Goal: Transaction & Acquisition: Purchase product/service

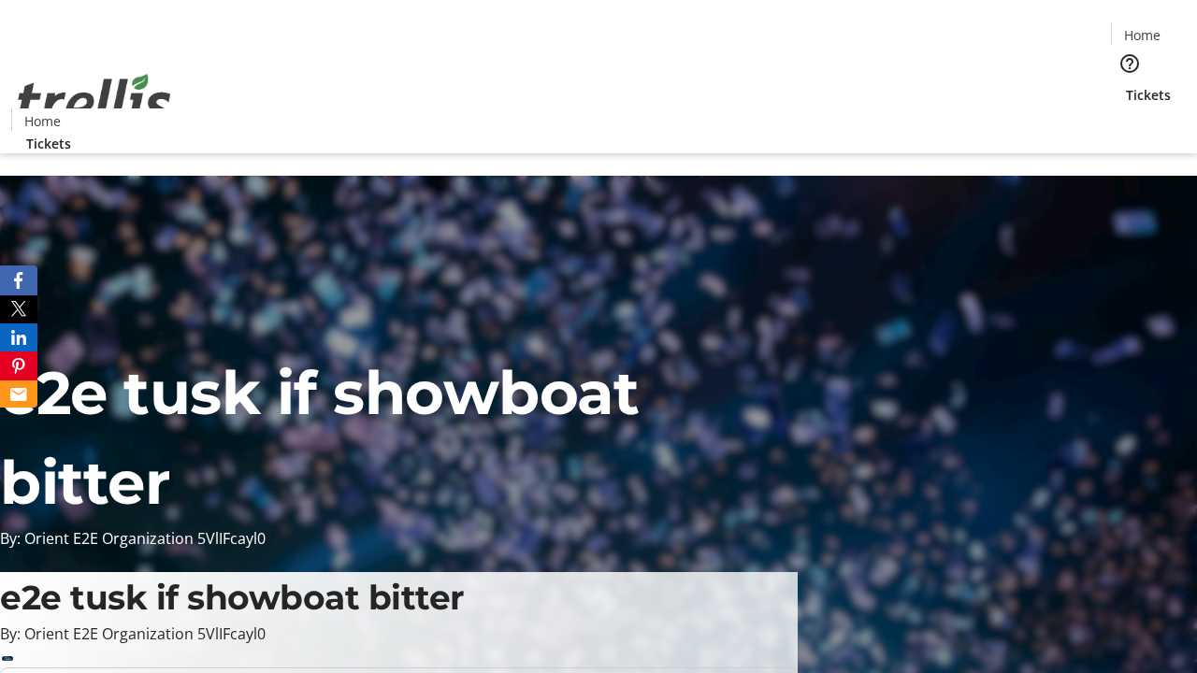
click at [1126, 85] on span "Tickets" at bounding box center [1148, 95] width 45 height 20
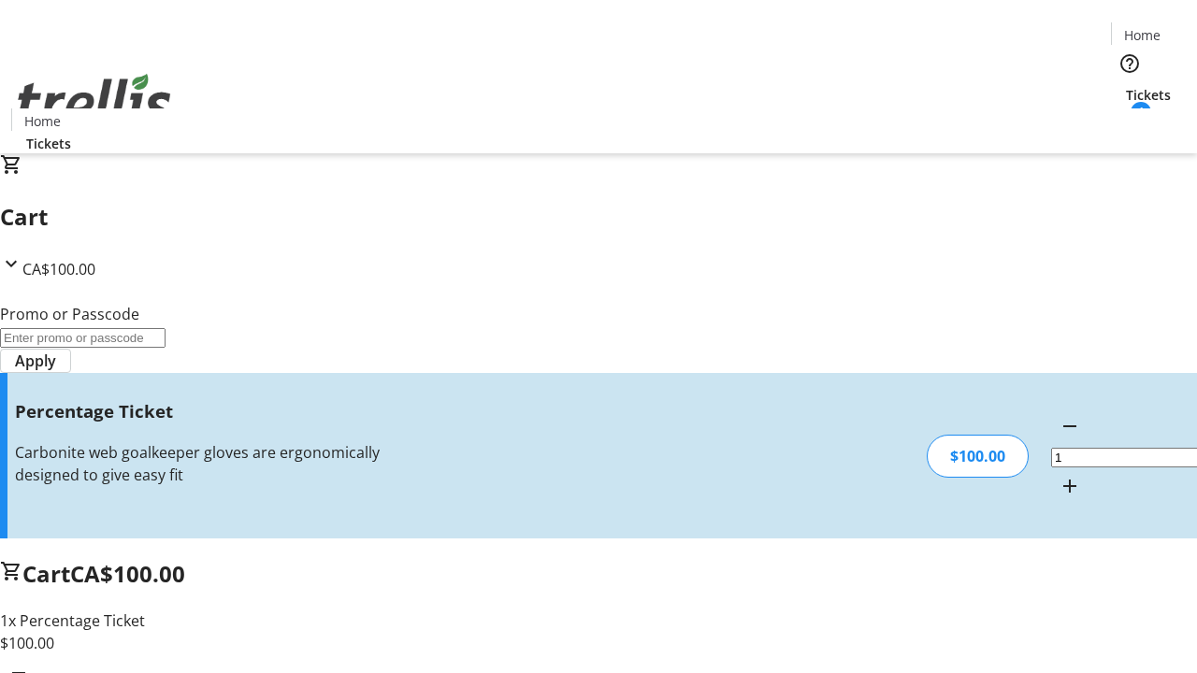
type input "FOO"
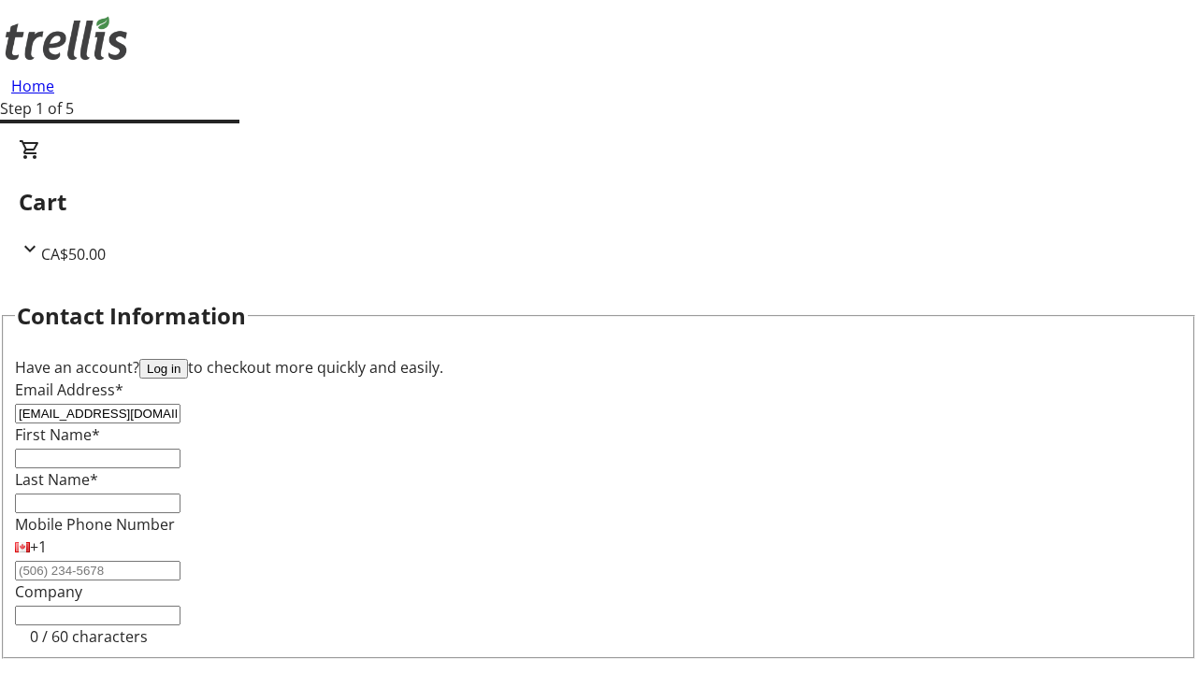
type input "[EMAIL_ADDRESS][DOMAIN_NAME]"
type input "[PERSON_NAME]"
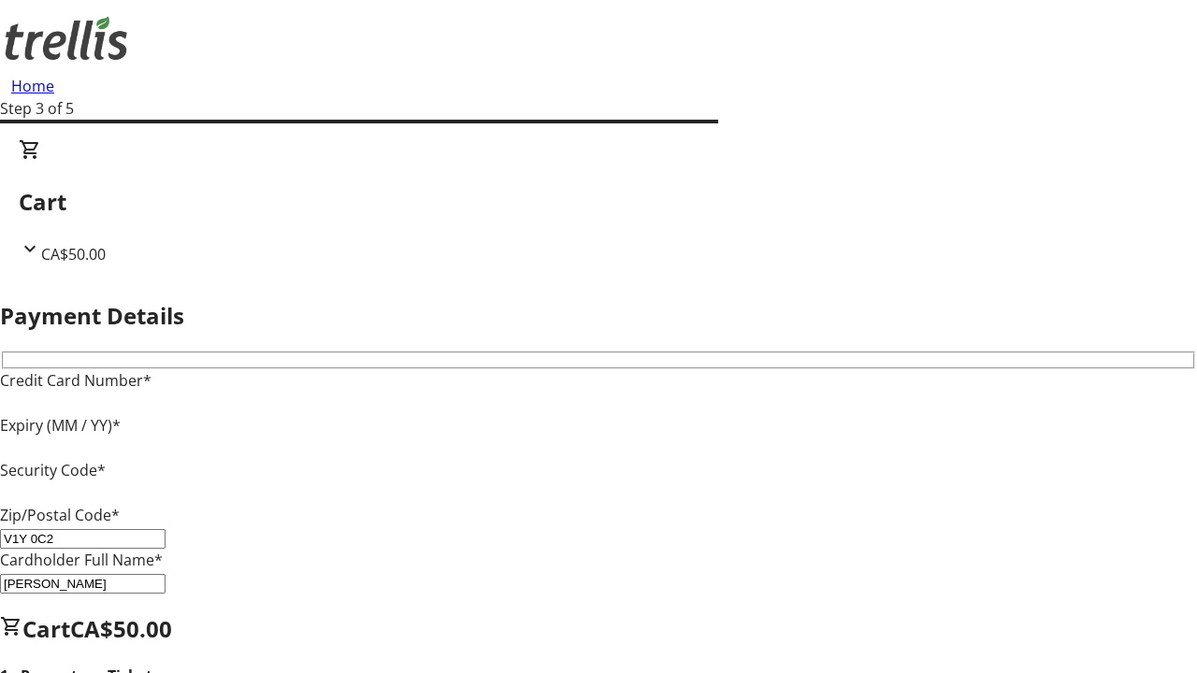
type input "V1Y 0C2"
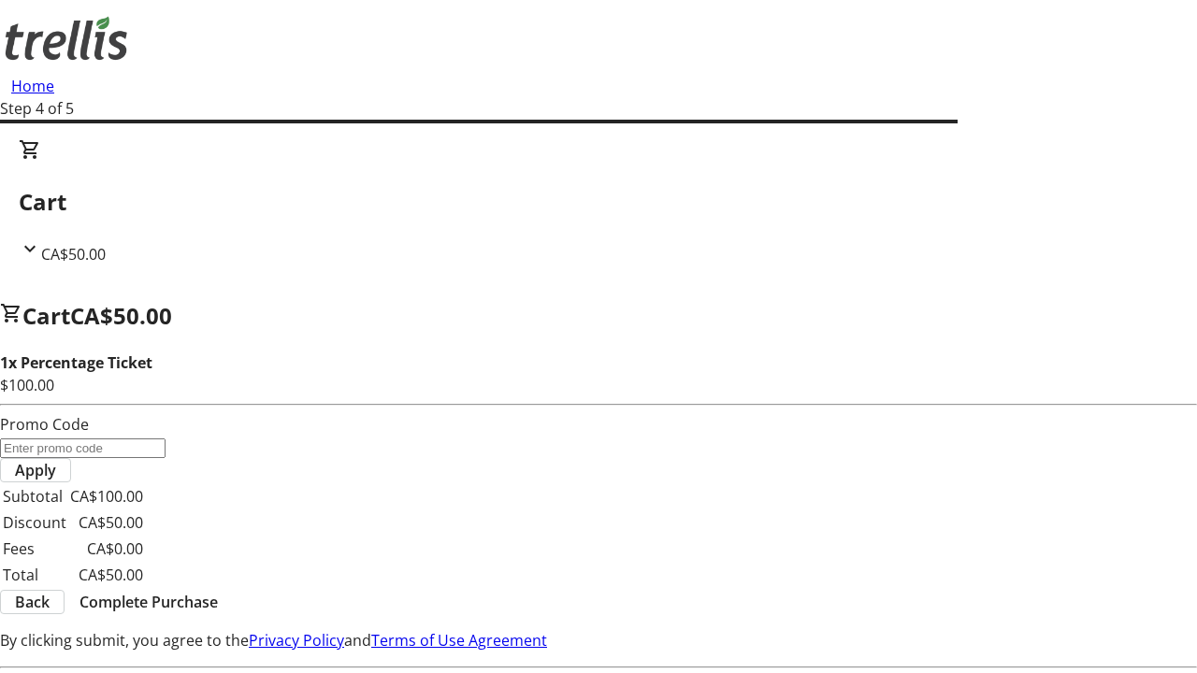
click at [218, 591] on span "Complete Purchase" at bounding box center [148, 602] width 138 height 22
